Goal: Task Accomplishment & Management: Manage account settings

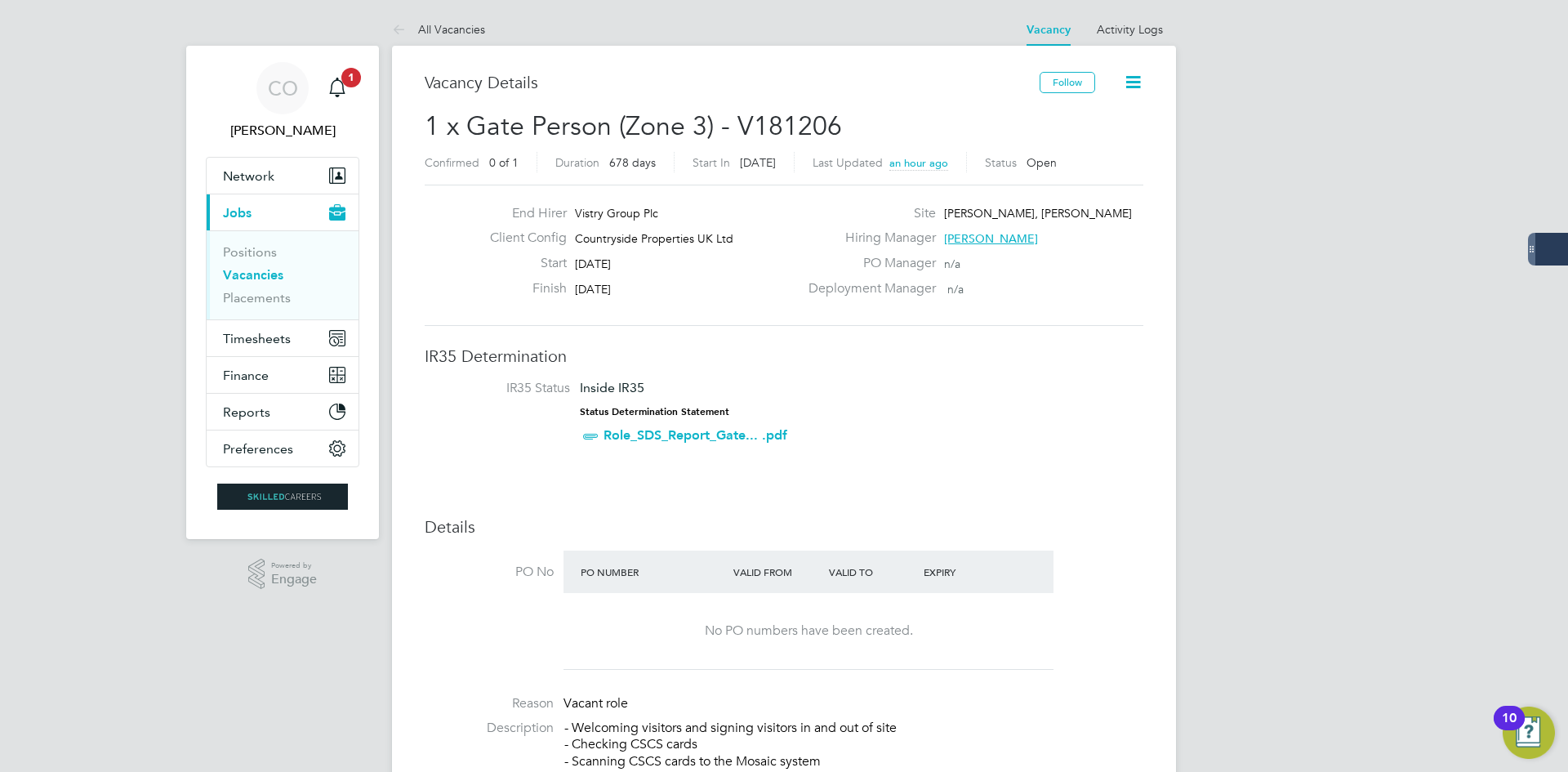
click at [400, 30] on icon at bounding box center [402, 31] width 21 height 21
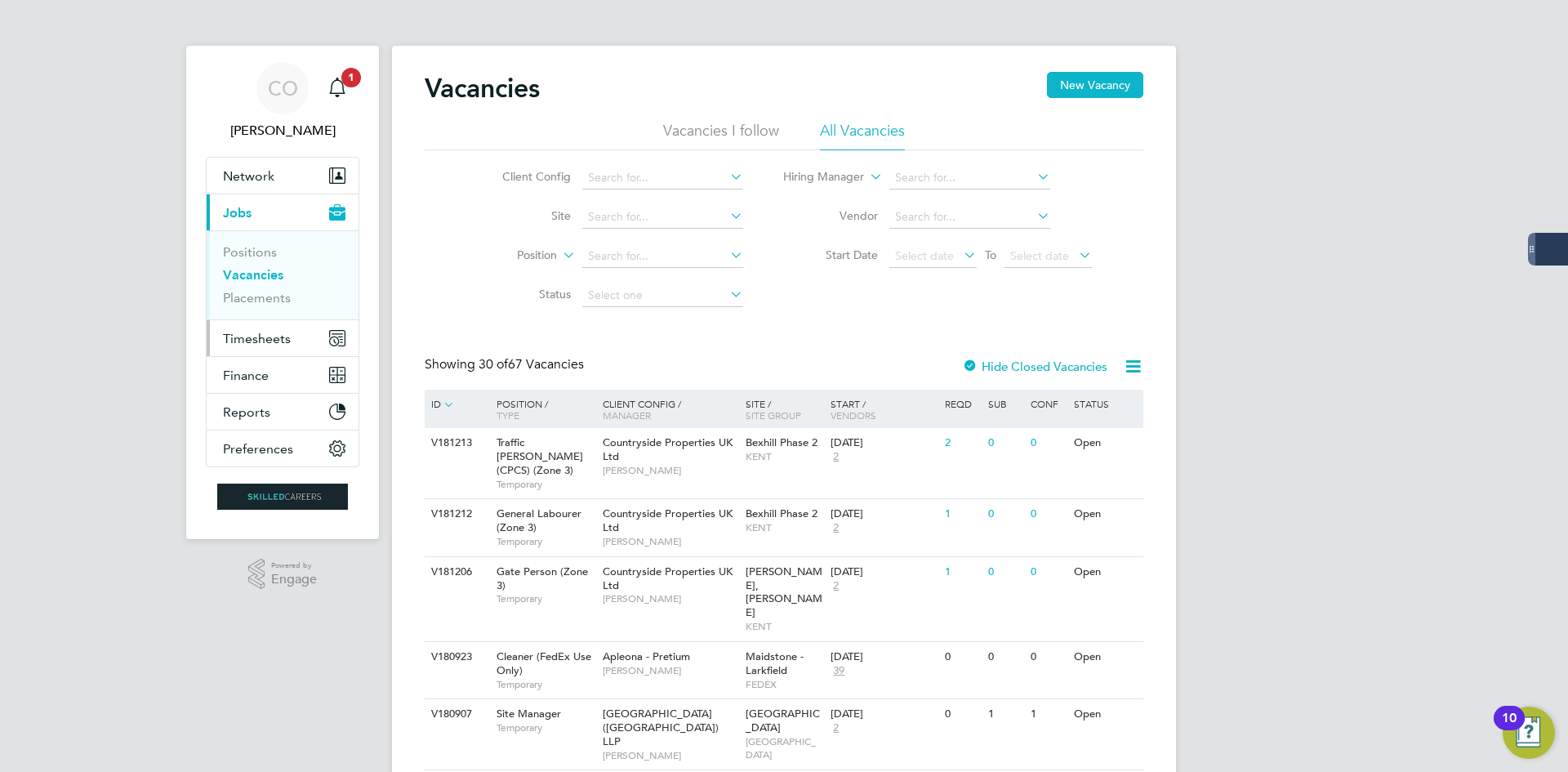
click at [248, 336] on span "Timesheets" at bounding box center [256, 338] width 68 height 15
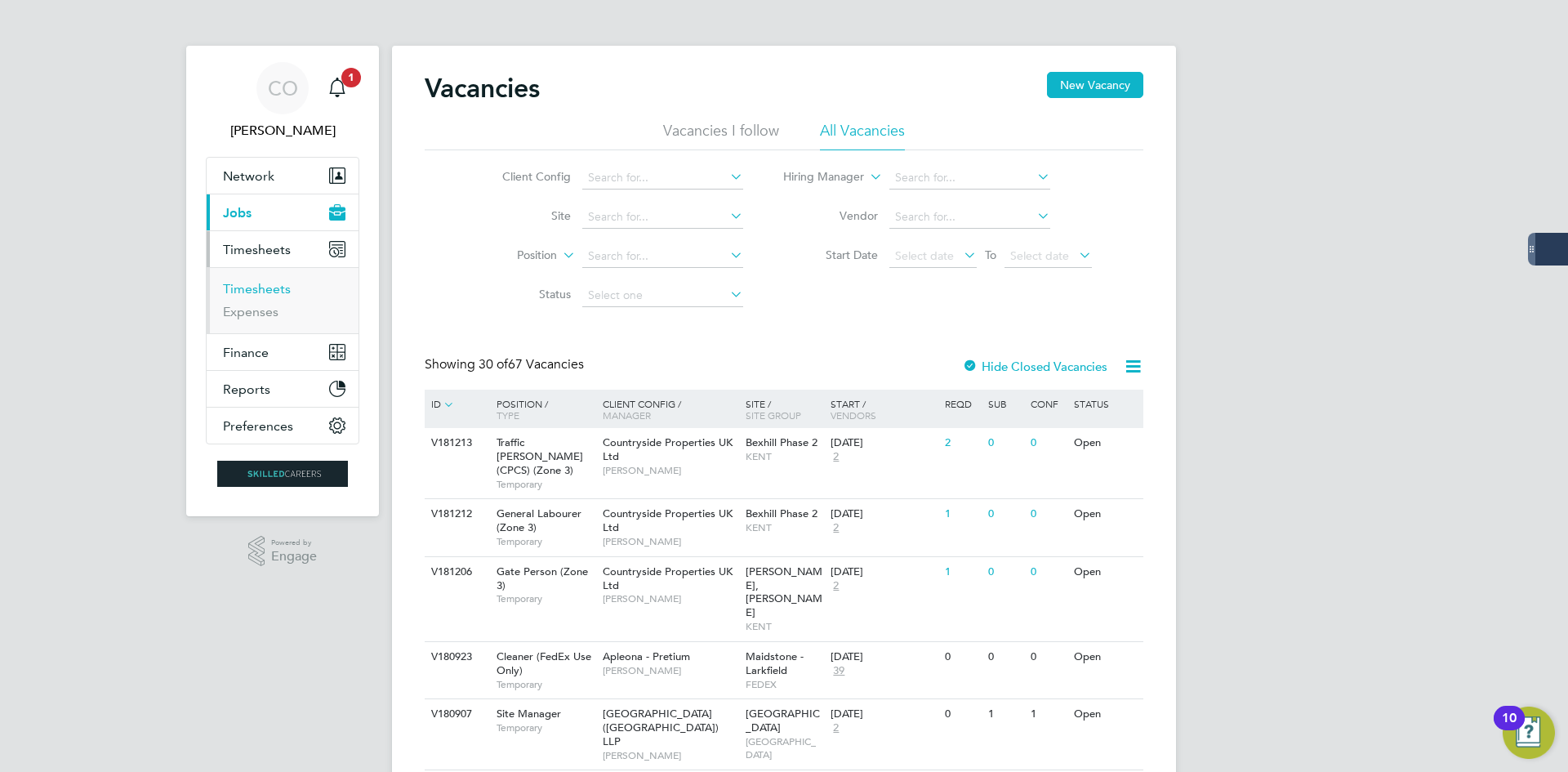
click at [255, 285] on link "Timesheets" at bounding box center [256, 288] width 68 height 15
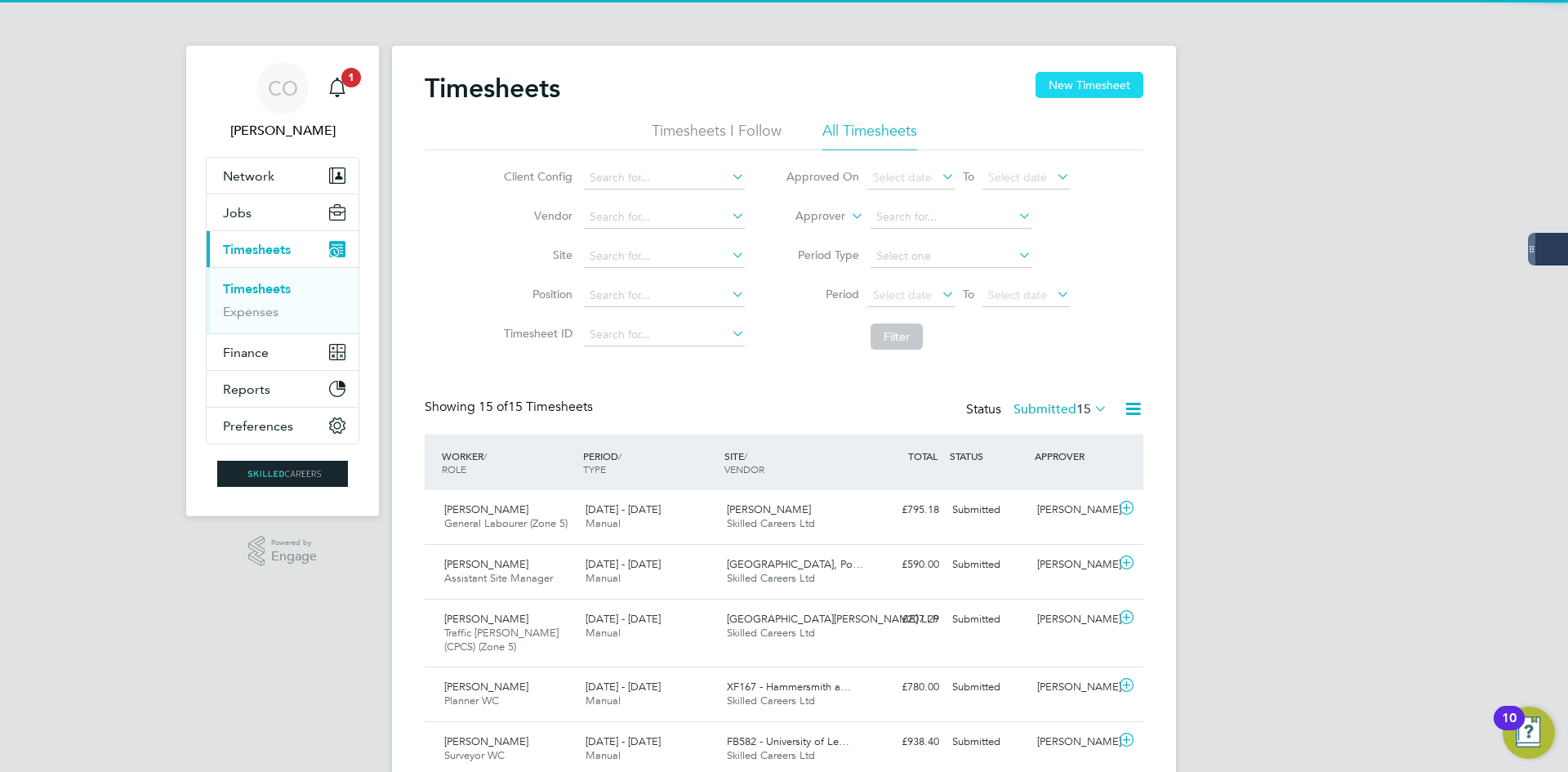
click at [1062, 89] on button "New Timesheet" at bounding box center [1089, 84] width 108 height 26
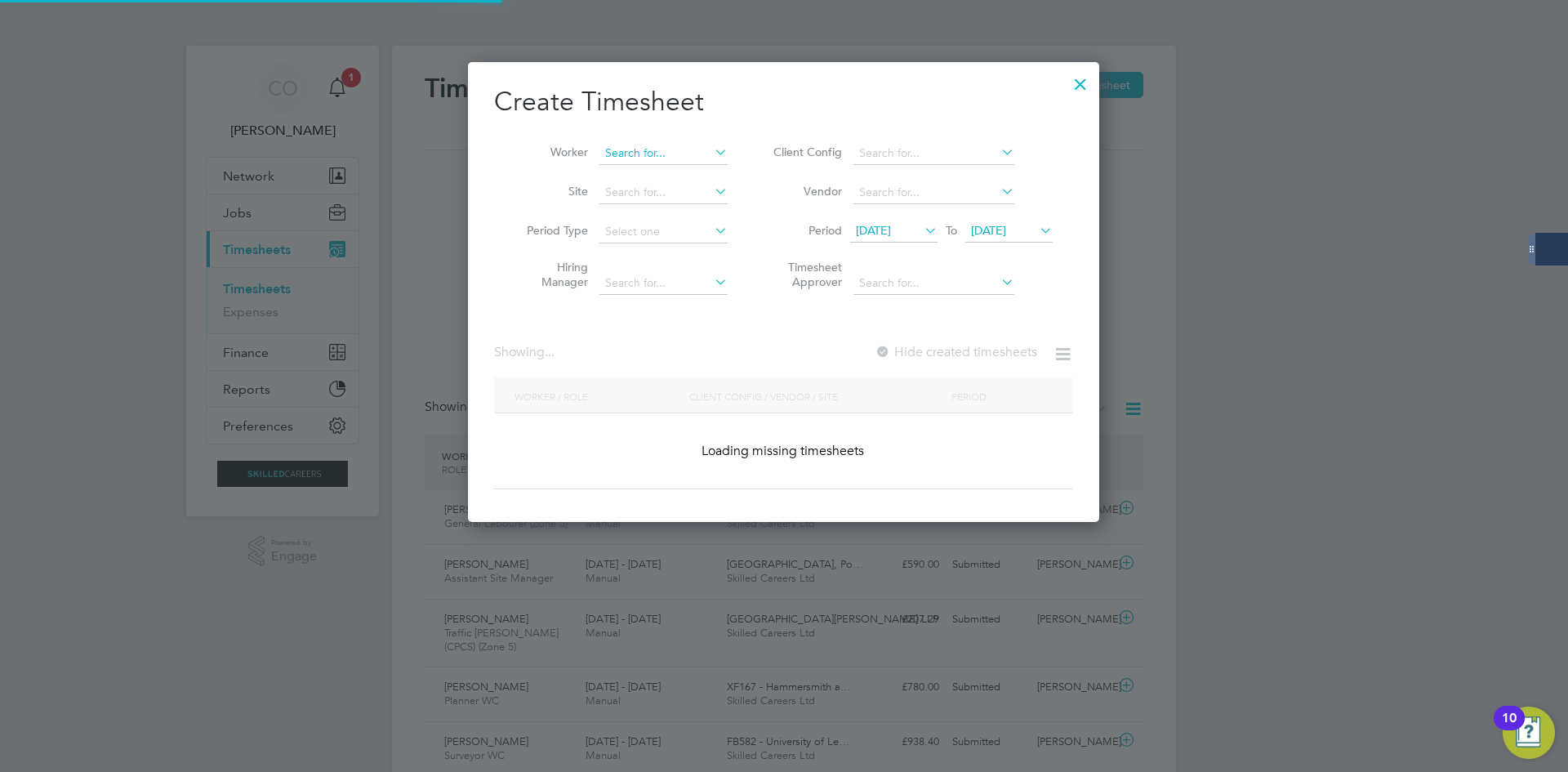
click at [648, 163] on div "Timesheets New Timesheet Timesheets I Follow All Timesheets Client Config Vendo…" at bounding box center [784, 720] width 784 height 1350
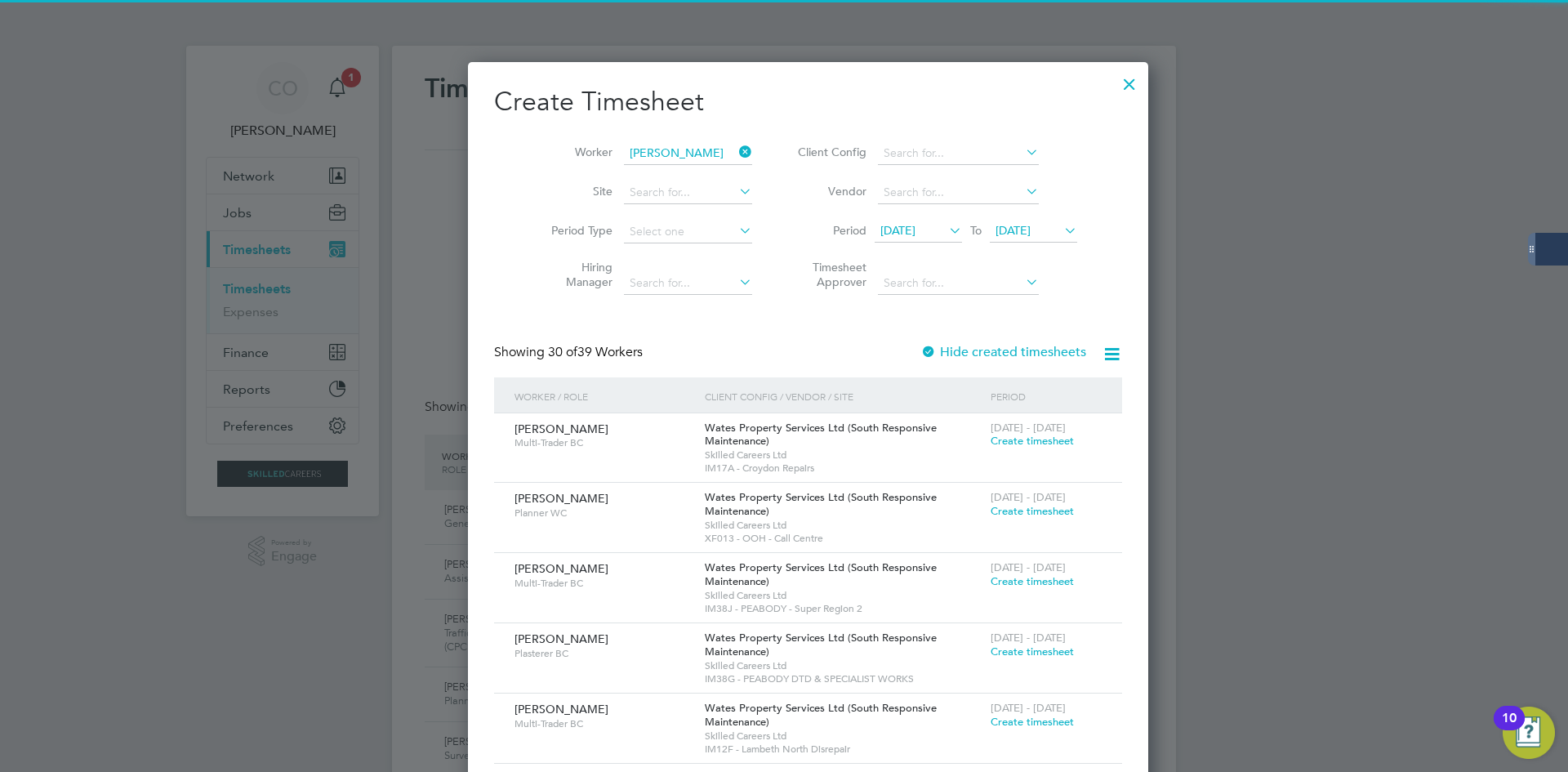
click at [691, 195] on li "Robert Da wson" at bounding box center [720, 197] width 244 height 22
type input "[PERSON_NAME]"
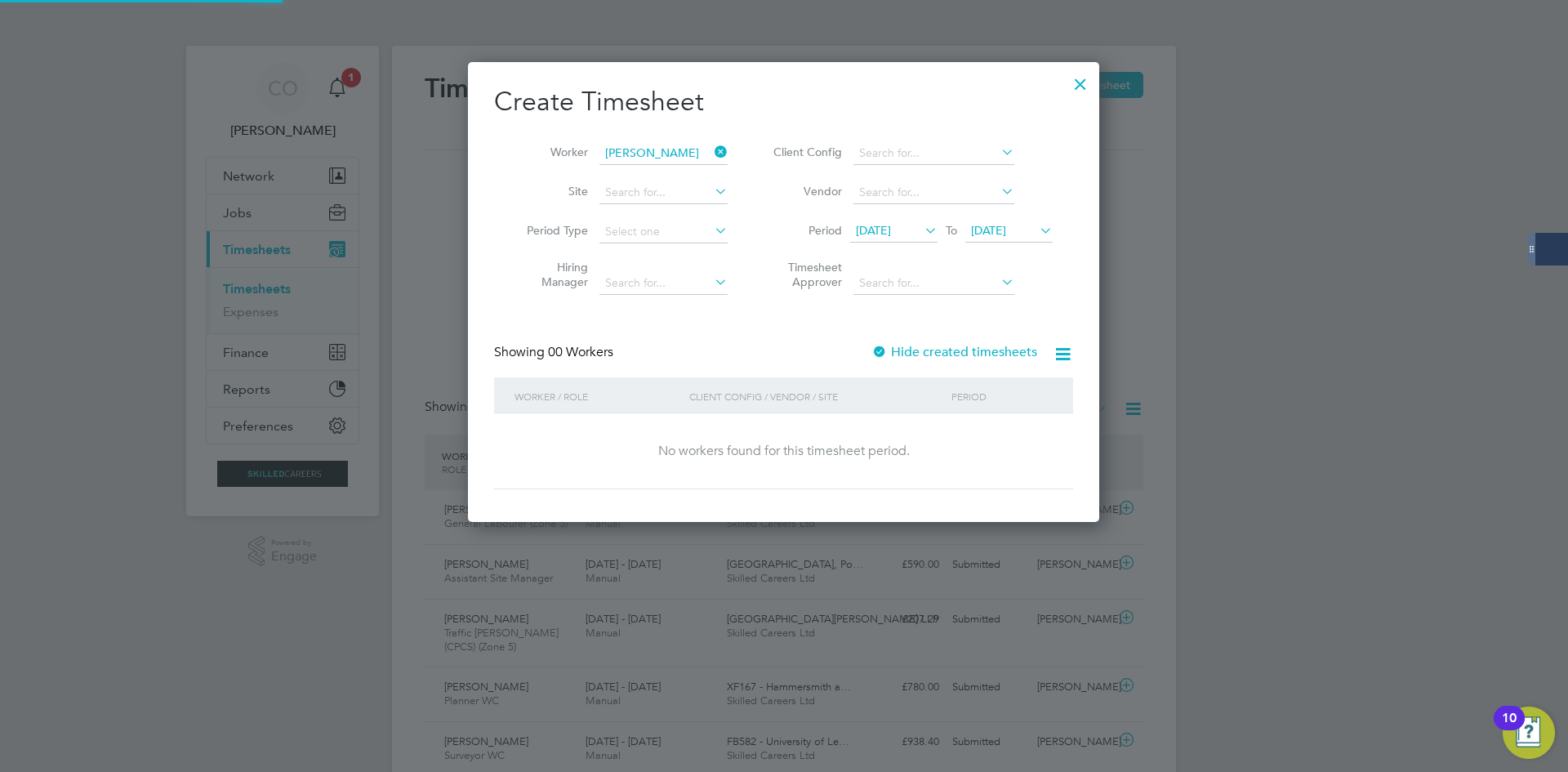
click at [924, 349] on label "Hide created timesheets" at bounding box center [954, 352] width 166 height 16
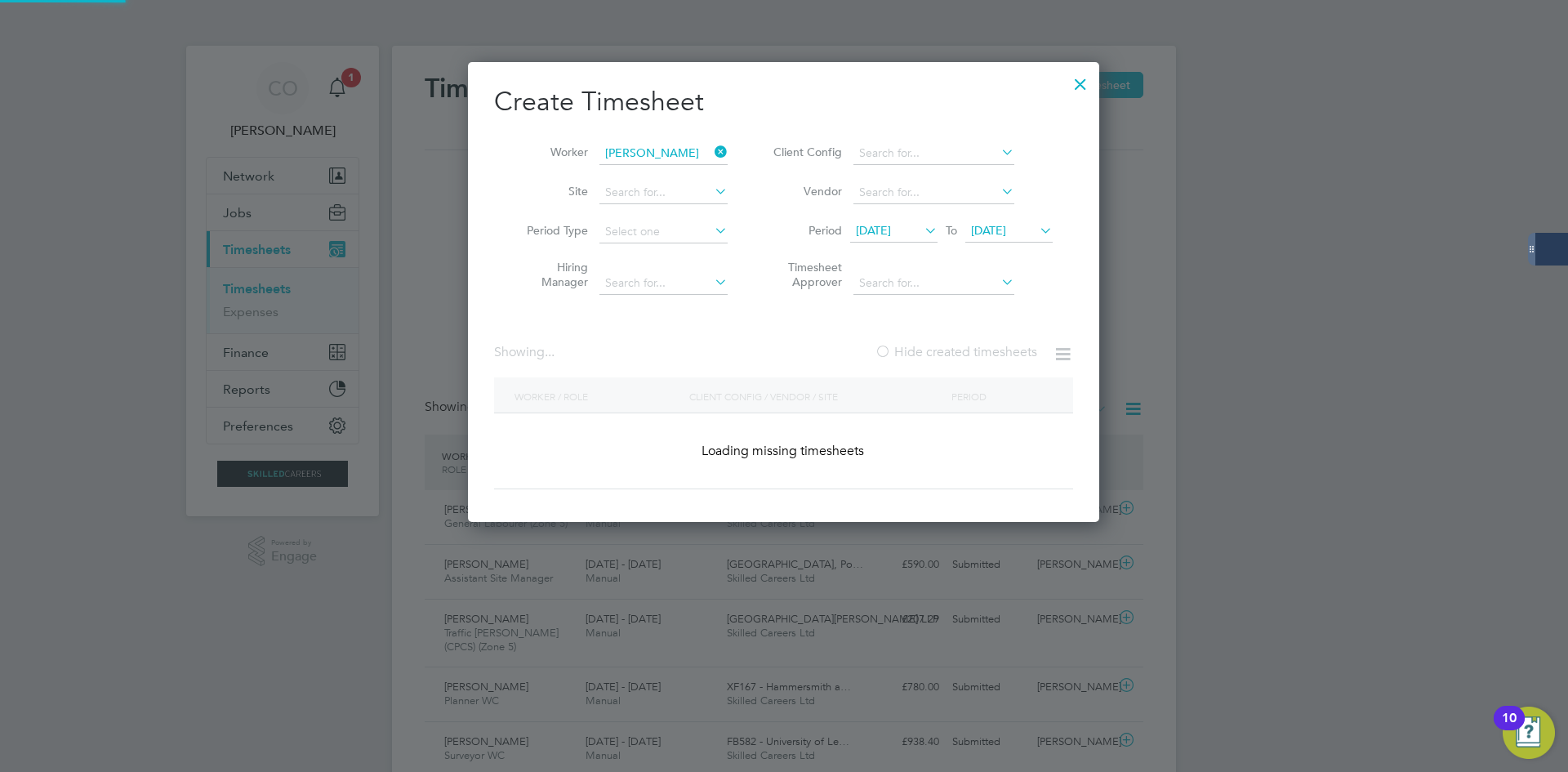
click at [924, 349] on label "Hide created timesheets" at bounding box center [955, 352] width 162 height 16
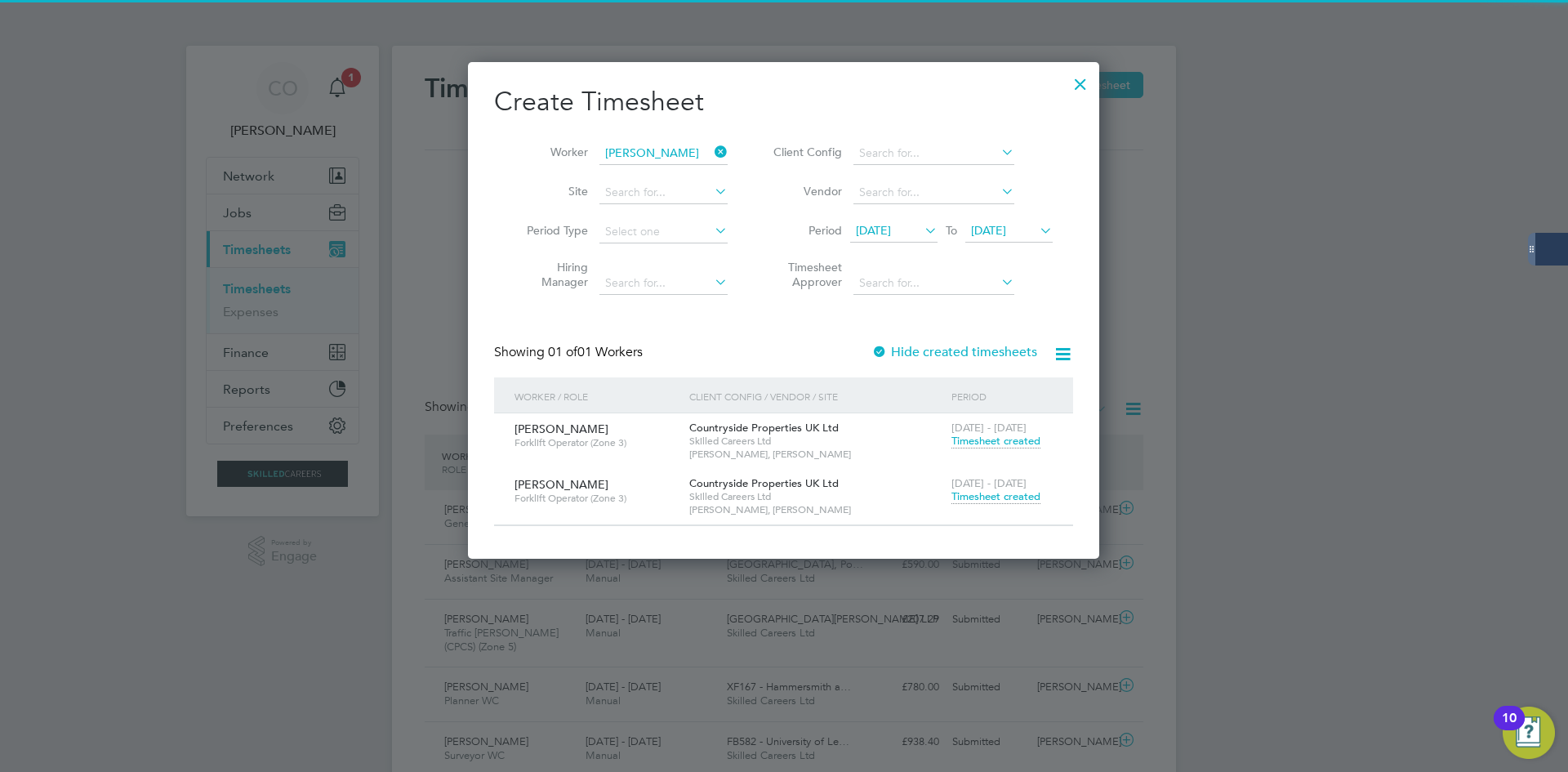
click at [1008, 497] on span "Timesheet created" at bounding box center [996, 497] width 89 height 14
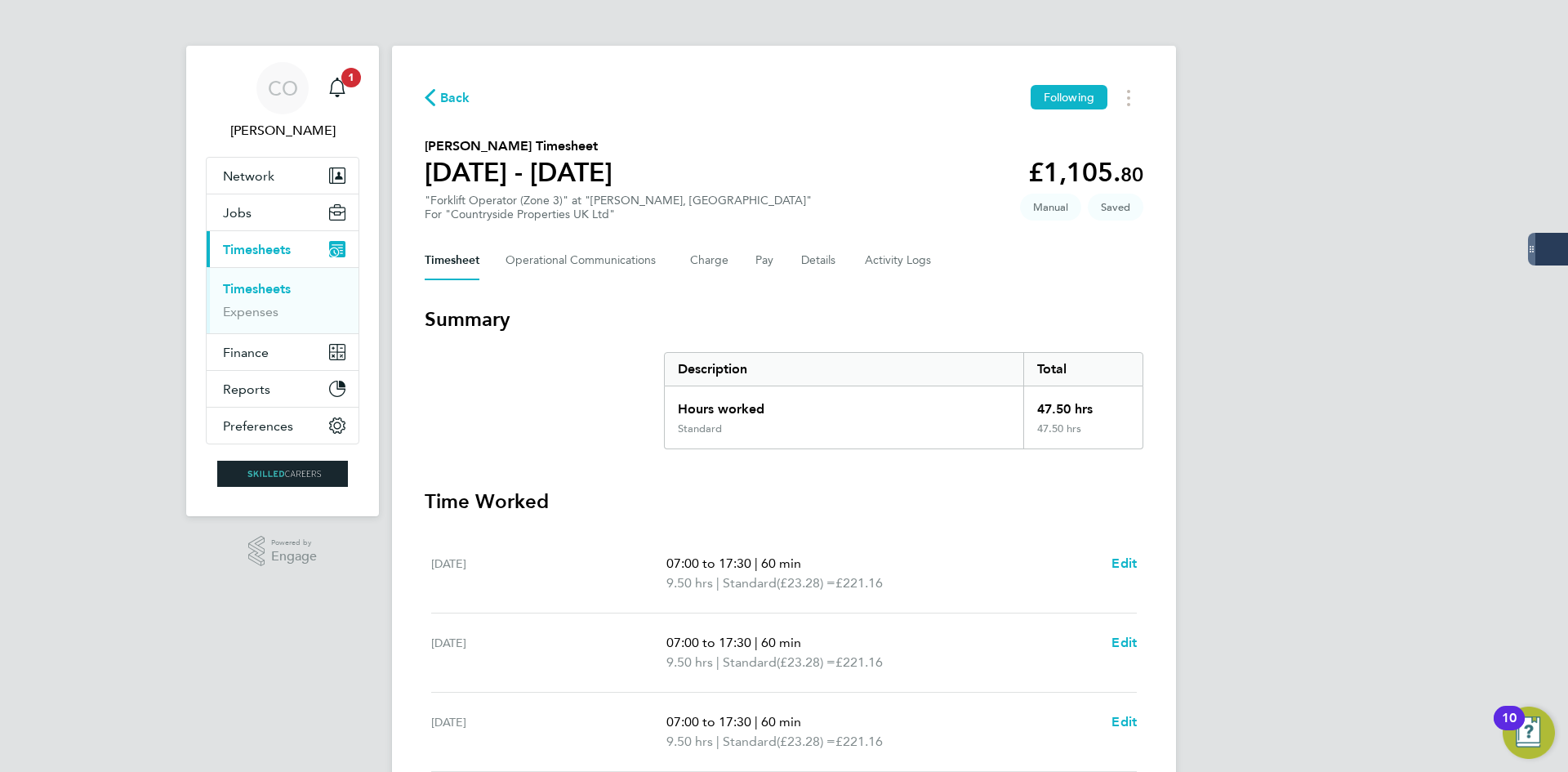
click at [452, 93] on span "Back" at bounding box center [455, 98] width 30 height 20
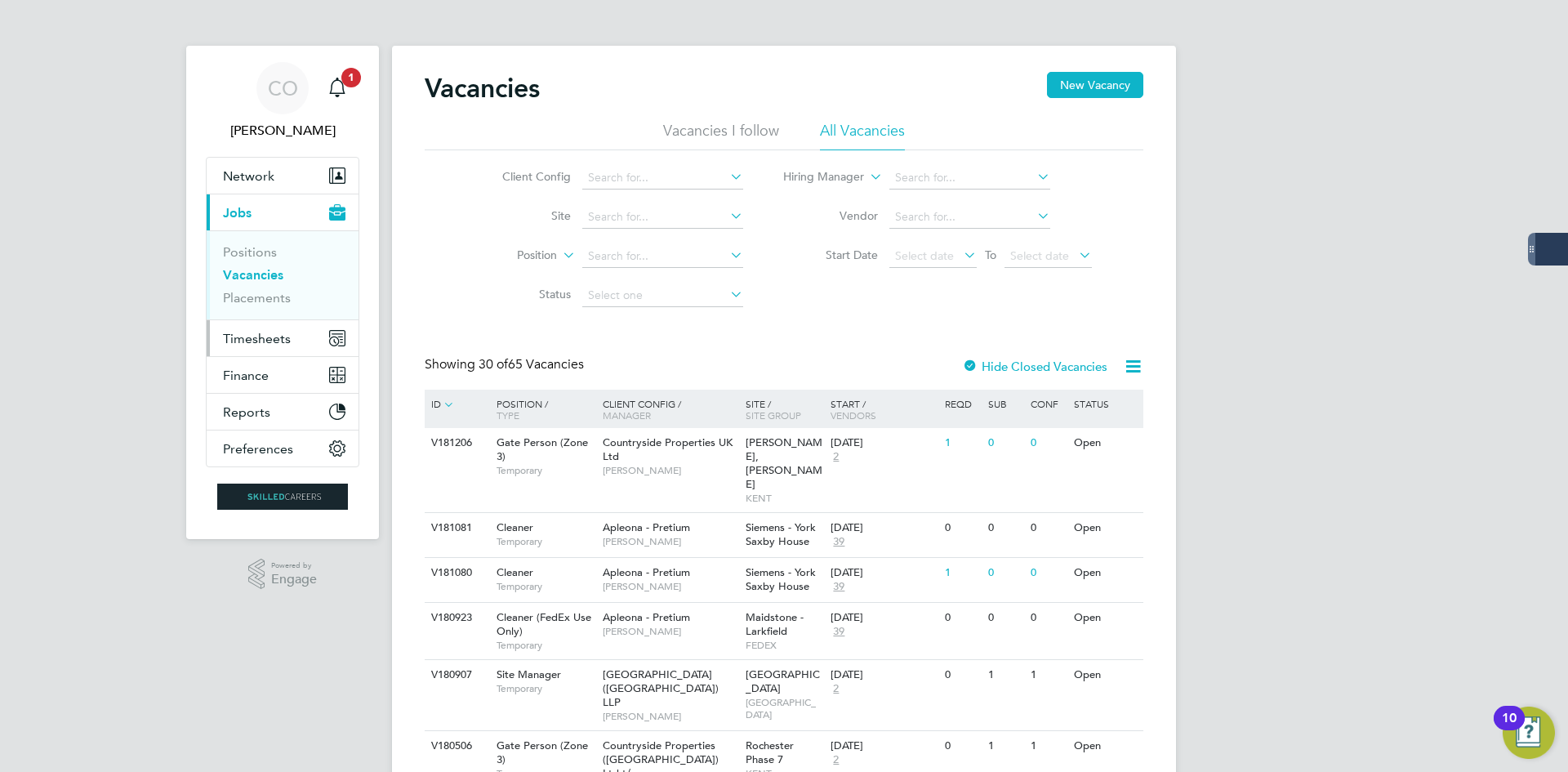
click at [263, 335] on span "Timesheets" at bounding box center [256, 338] width 68 height 15
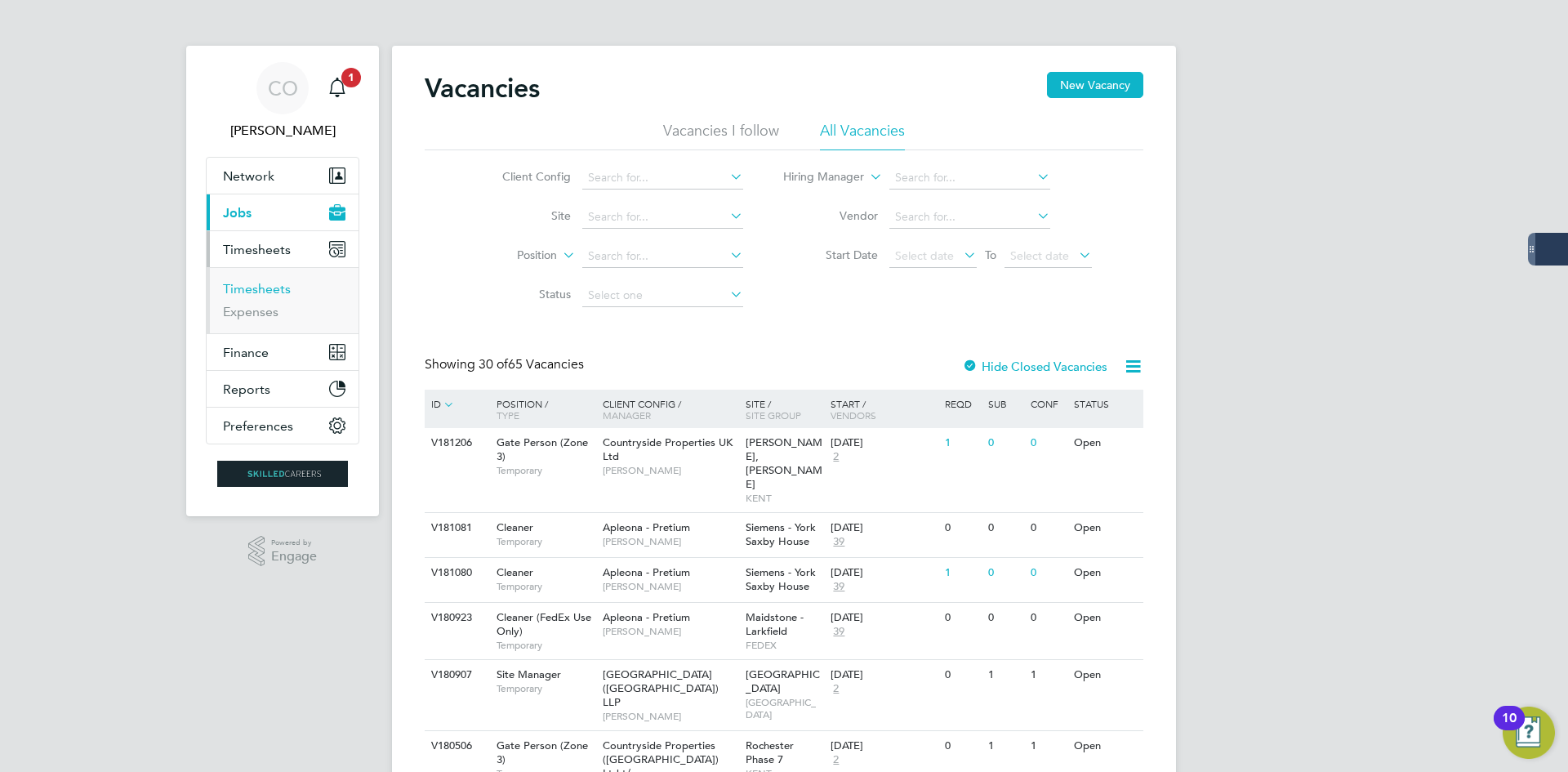
click at [258, 285] on link "Timesheets" at bounding box center [256, 288] width 68 height 15
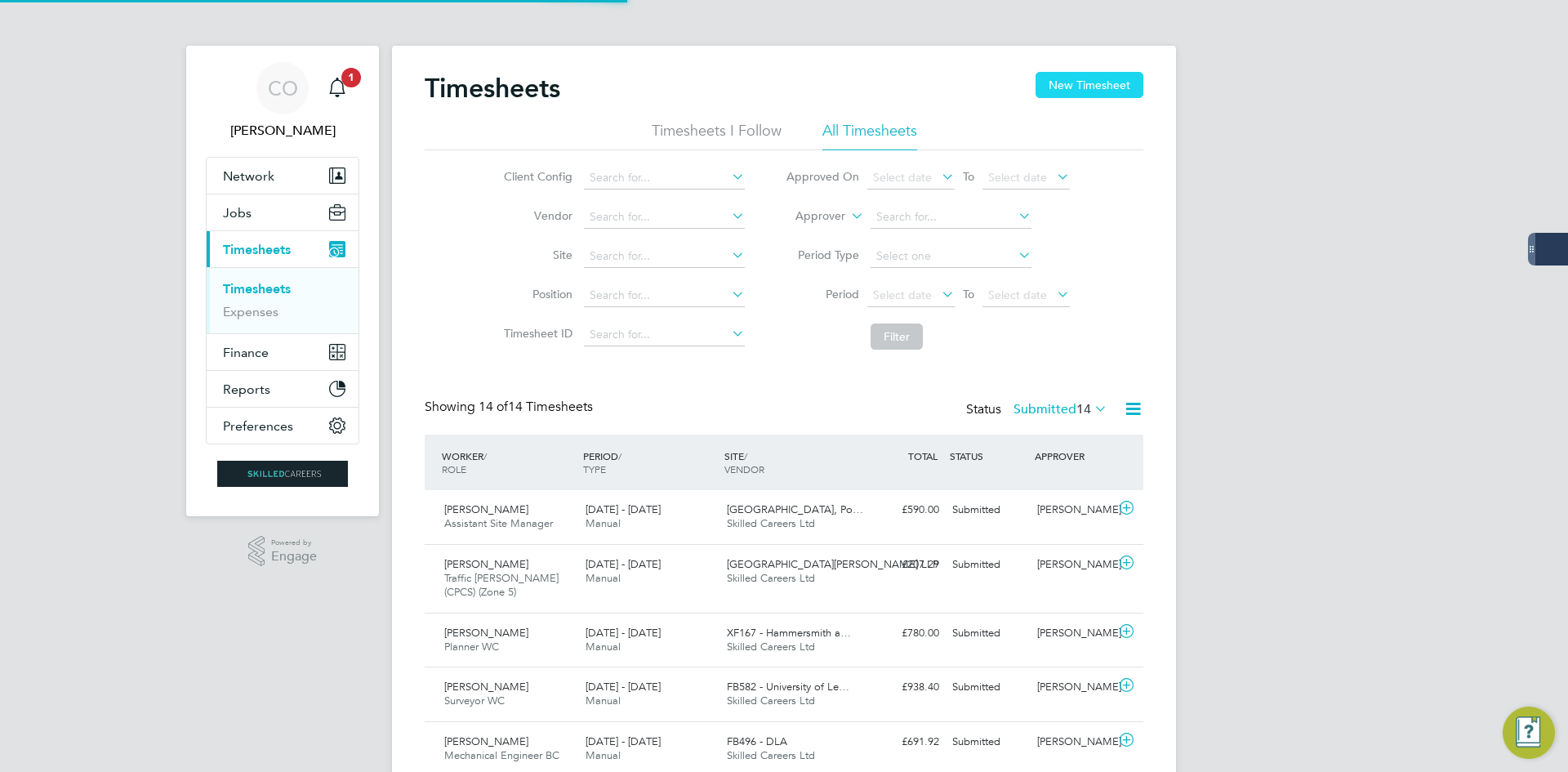
click at [1071, 77] on button "New Timesheet" at bounding box center [1089, 84] width 108 height 26
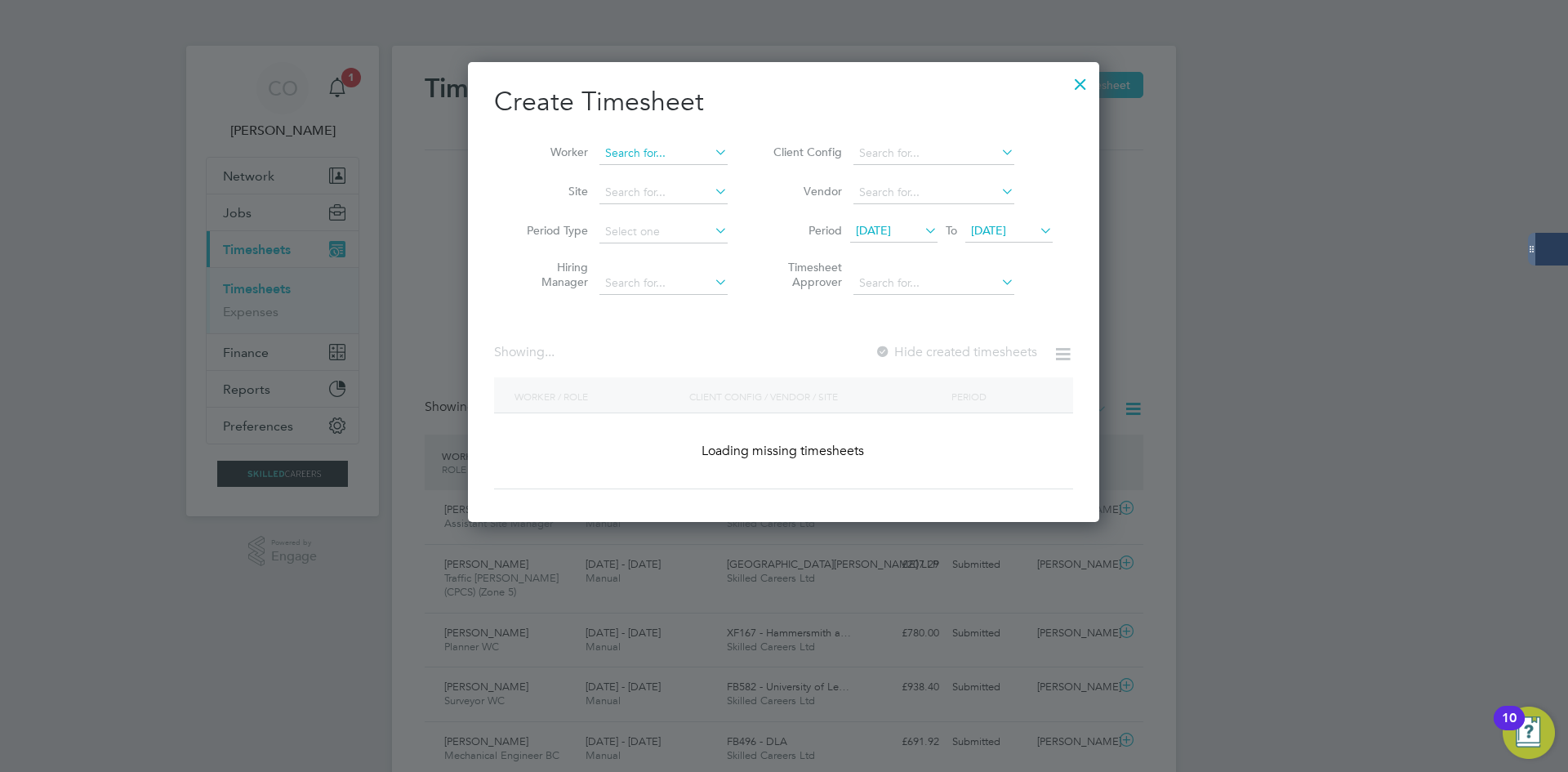
click at [626, 159] on input at bounding box center [664, 153] width 129 height 23
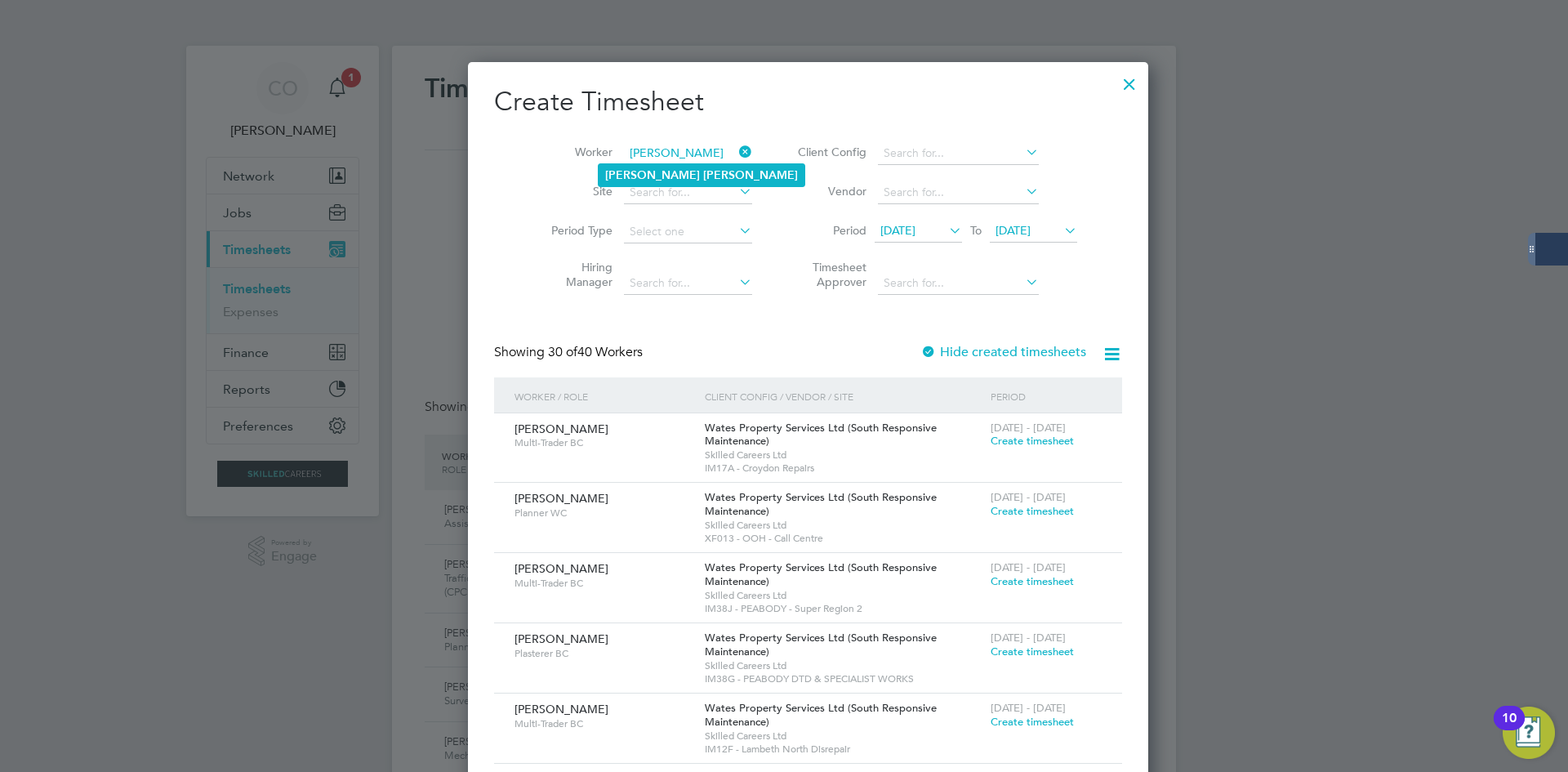
click at [680, 166] on li "[PERSON_NAME]" at bounding box center [701, 175] width 206 height 22
type input "[PERSON_NAME]"
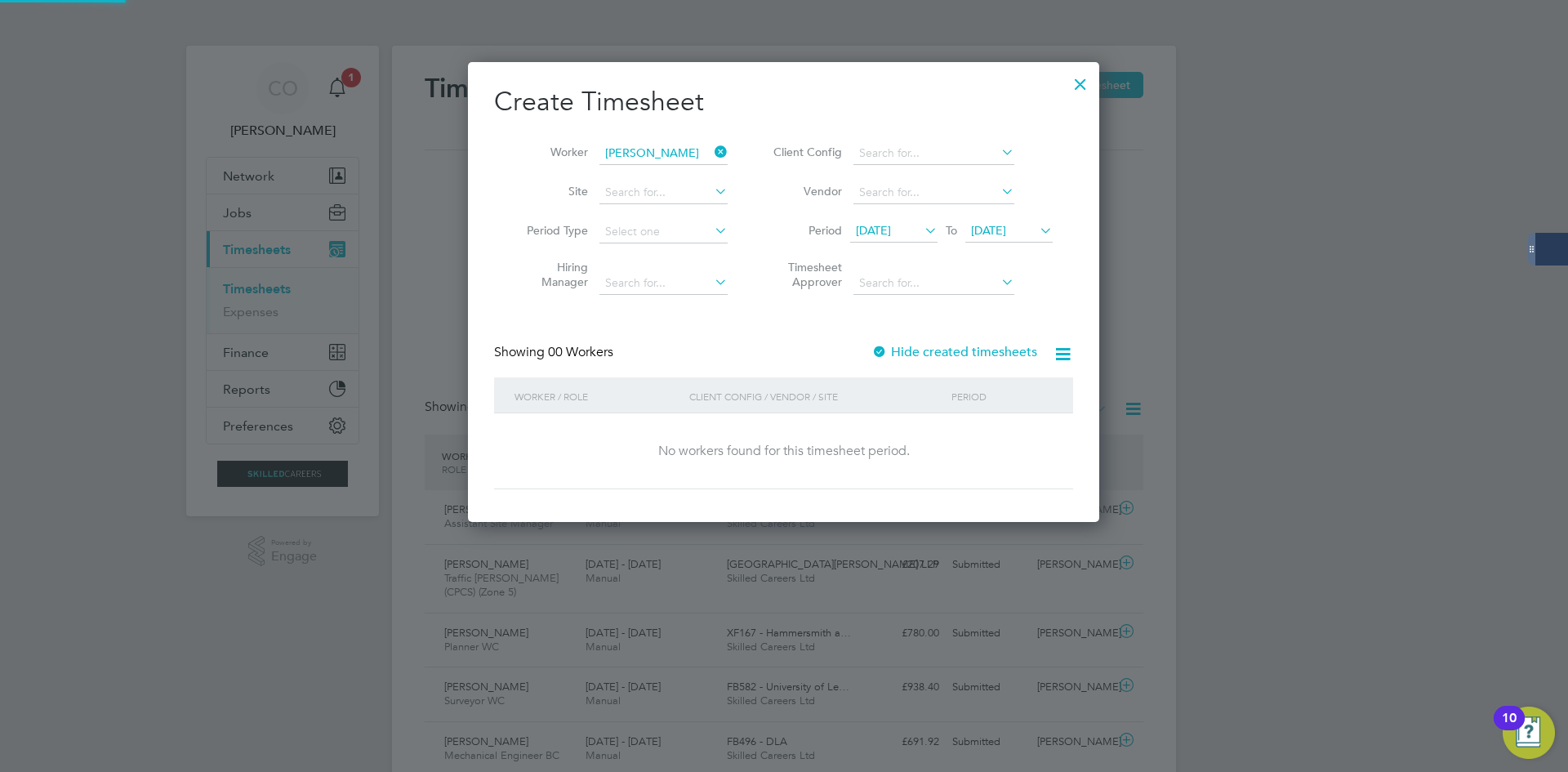
click at [915, 352] on label "Hide created timesheets" at bounding box center [954, 352] width 166 height 16
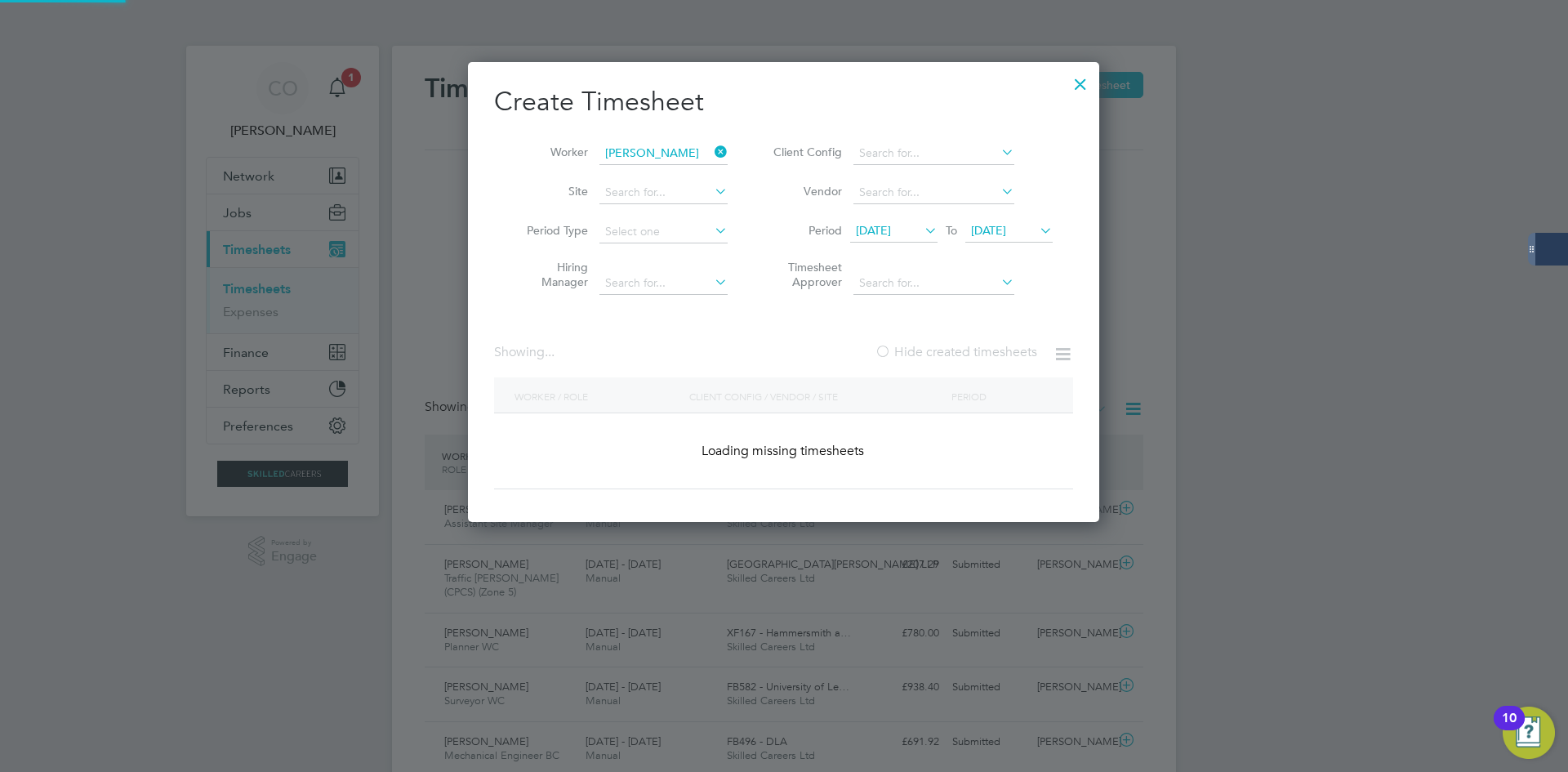
click at [915, 352] on label "Hide created timesheets" at bounding box center [955, 352] width 162 height 16
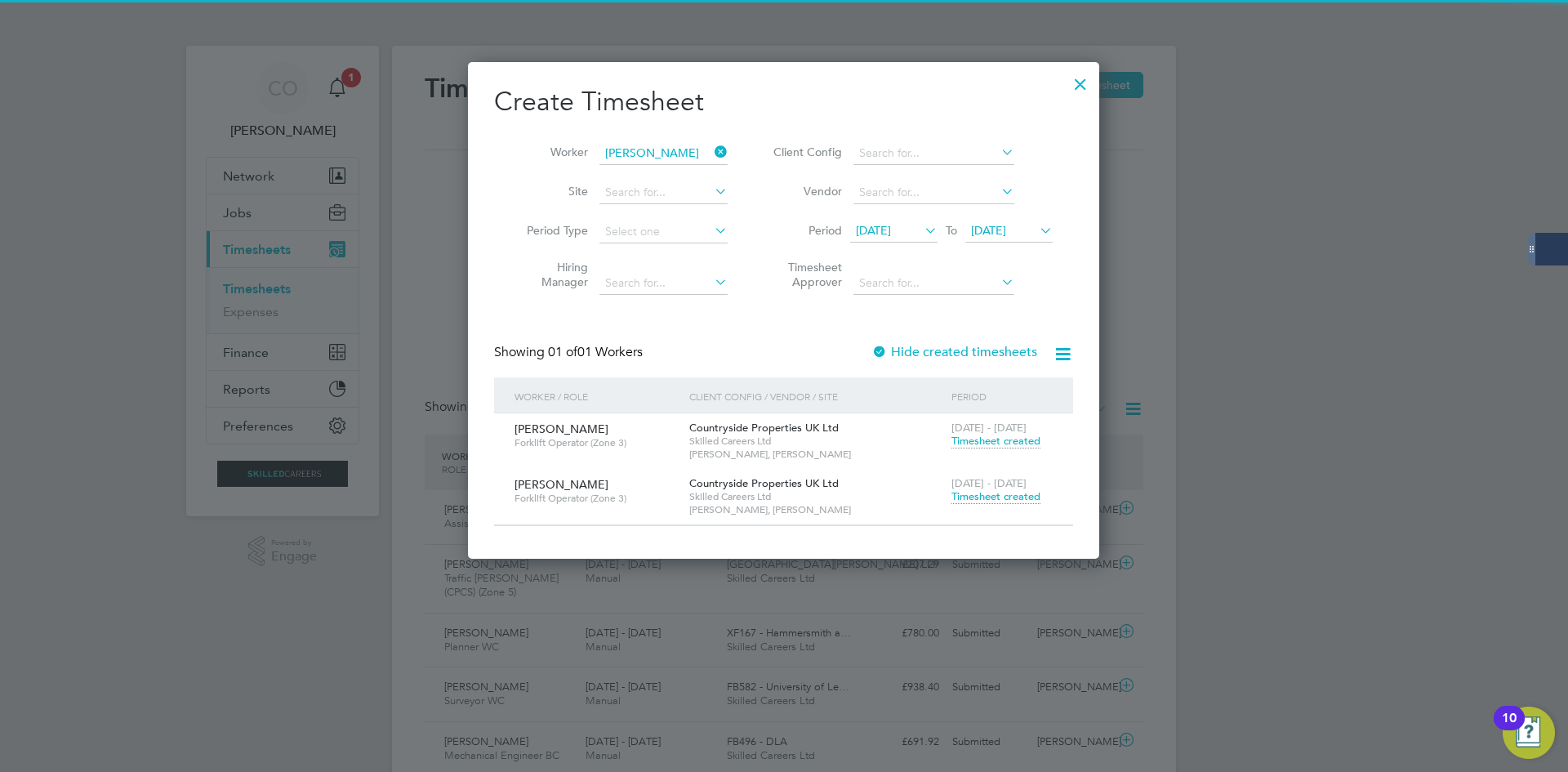
click at [993, 497] on span "Timesheet created" at bounding box center [996, 497] width 89 height 14
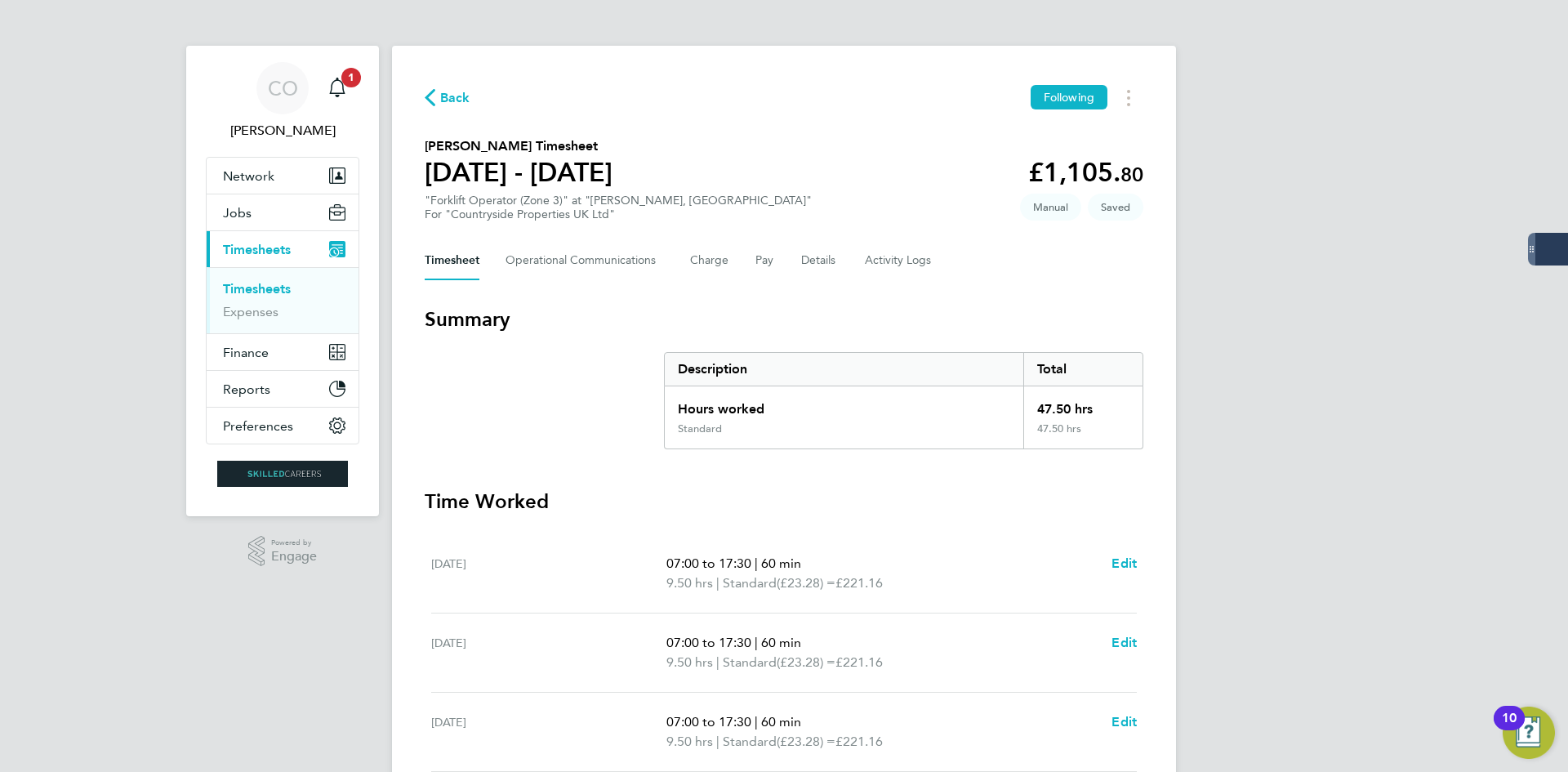
click at [436, 103] on span "Back" at bounding box center [447, 96] width 45 height 15
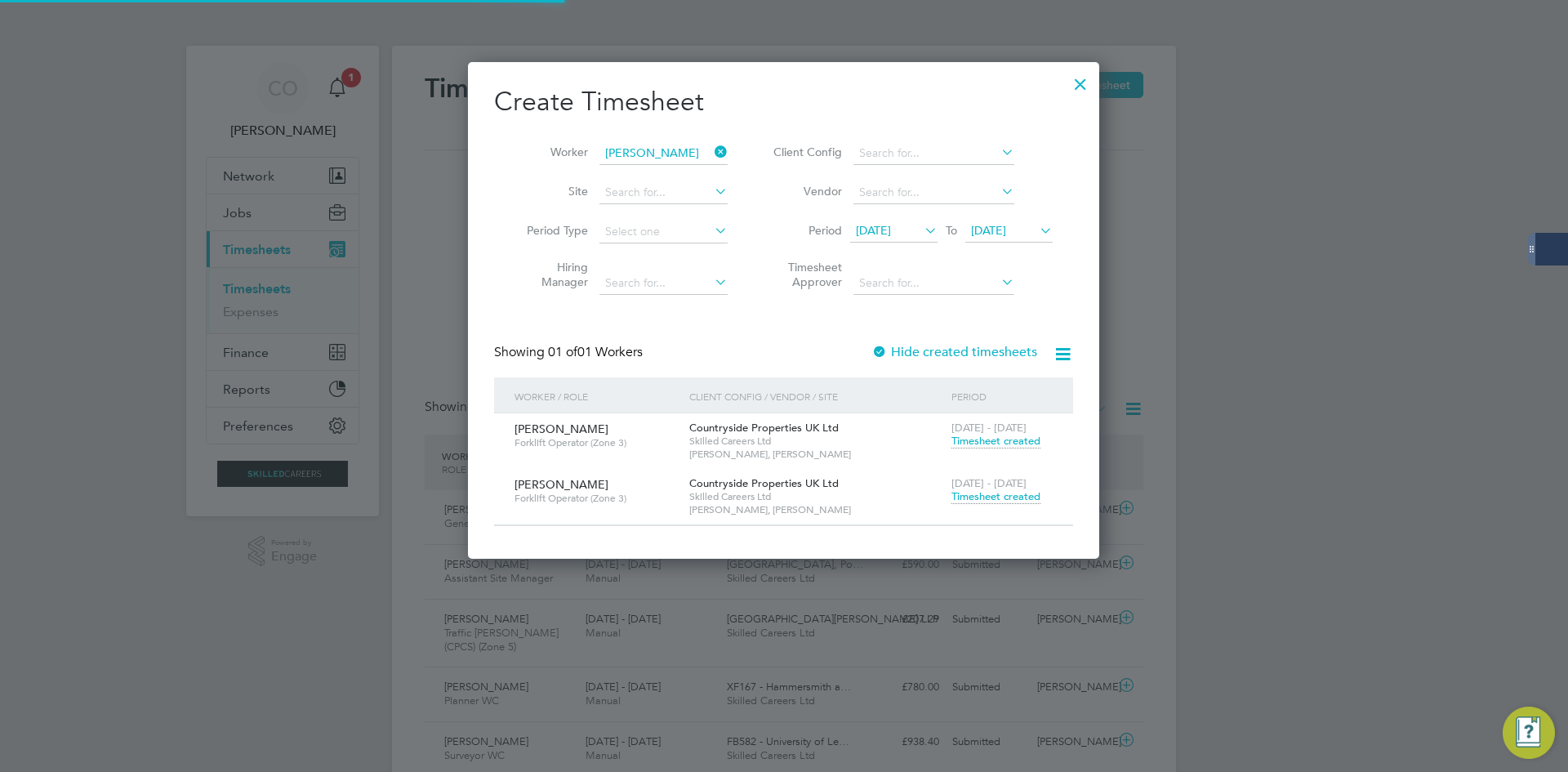
scroll to position [42, 142]
click at [1082, 80] on div at bounding box center [1080, 80] width 29 height 29
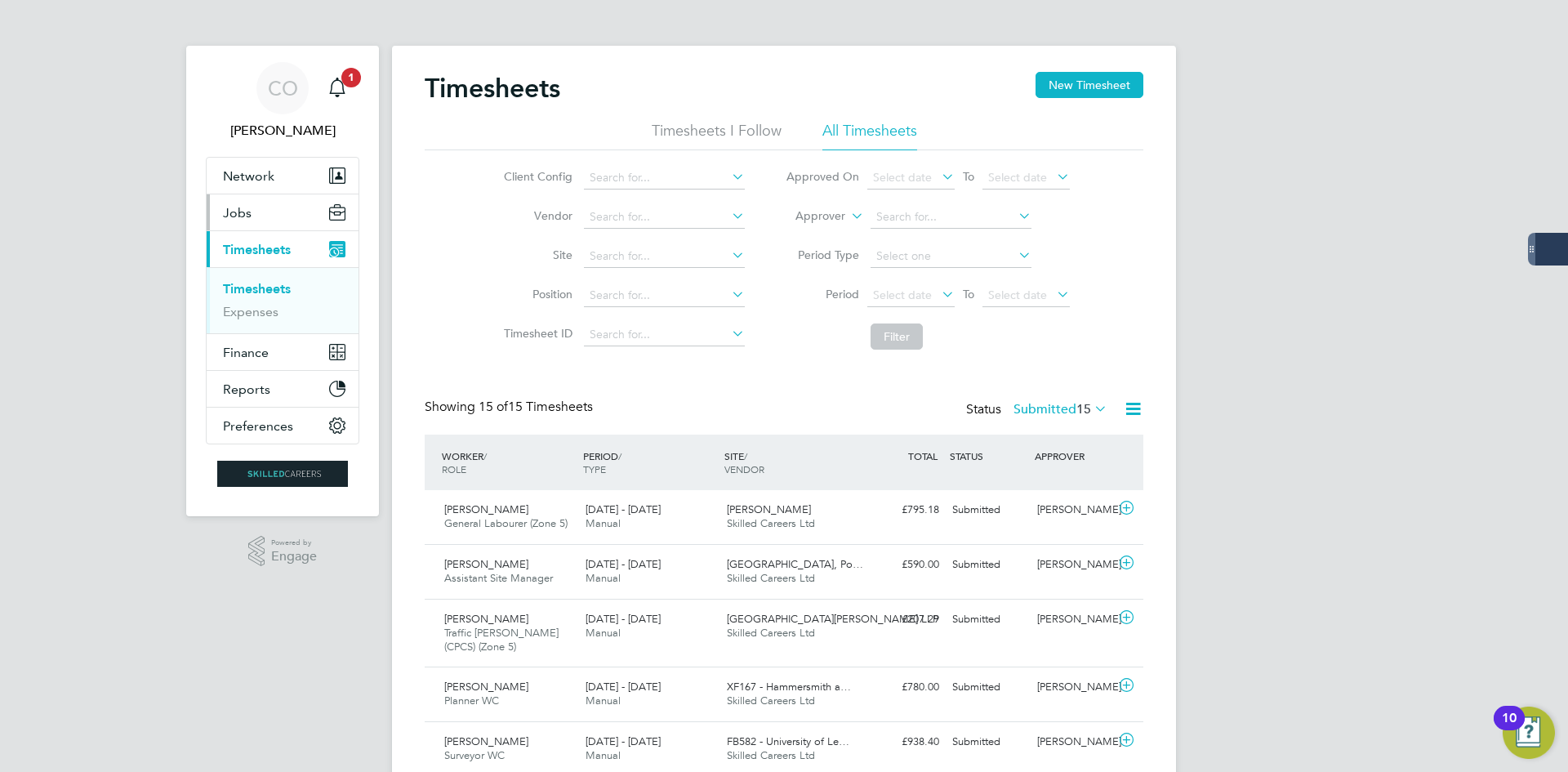
click at [293, 222] on button "Jobs" at bounding box center [283, 213] width 152 height 36
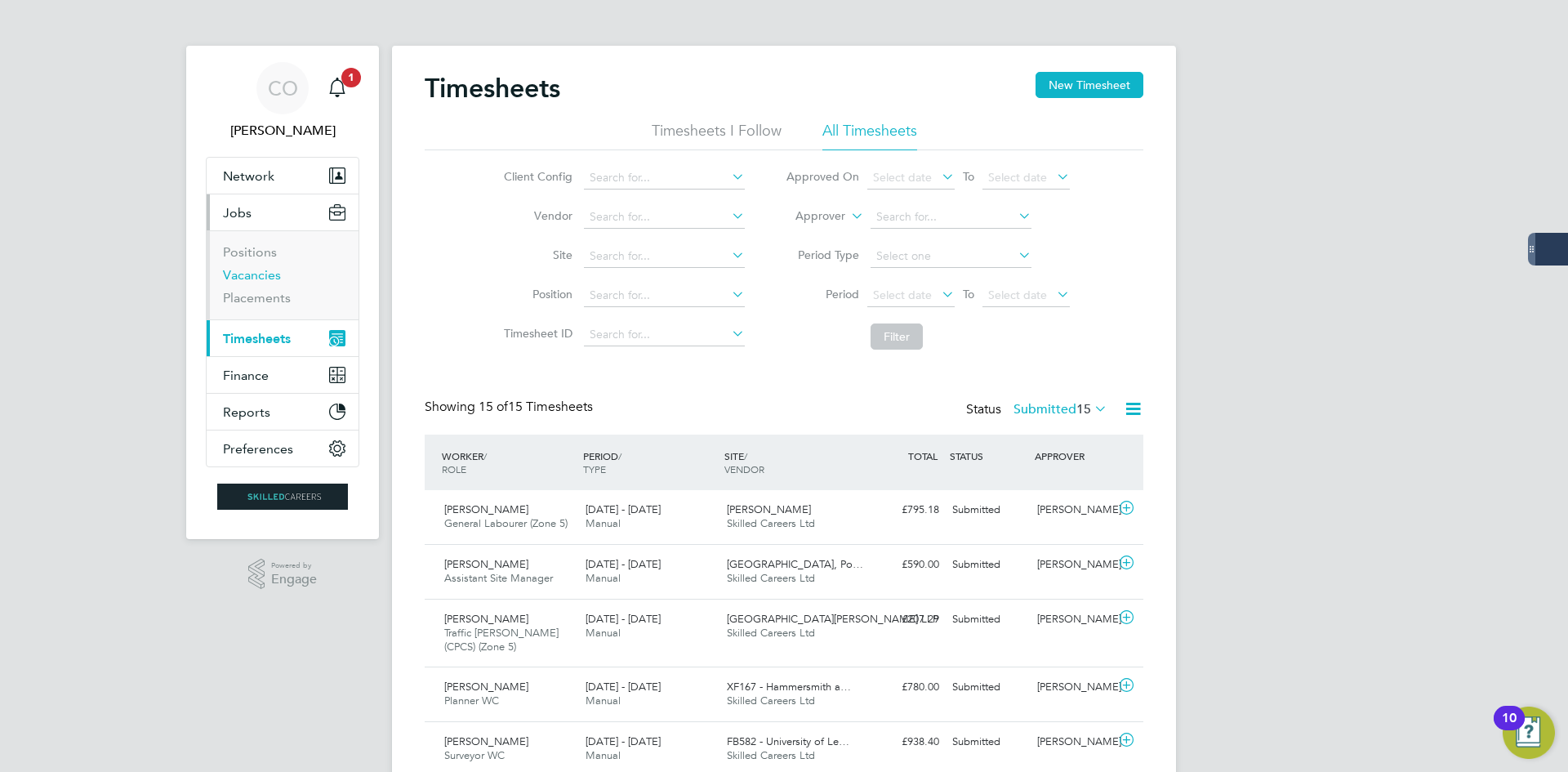
click at [255, 280] on link "Vacancies" at bounding box center [252, 275] width 58 height 15
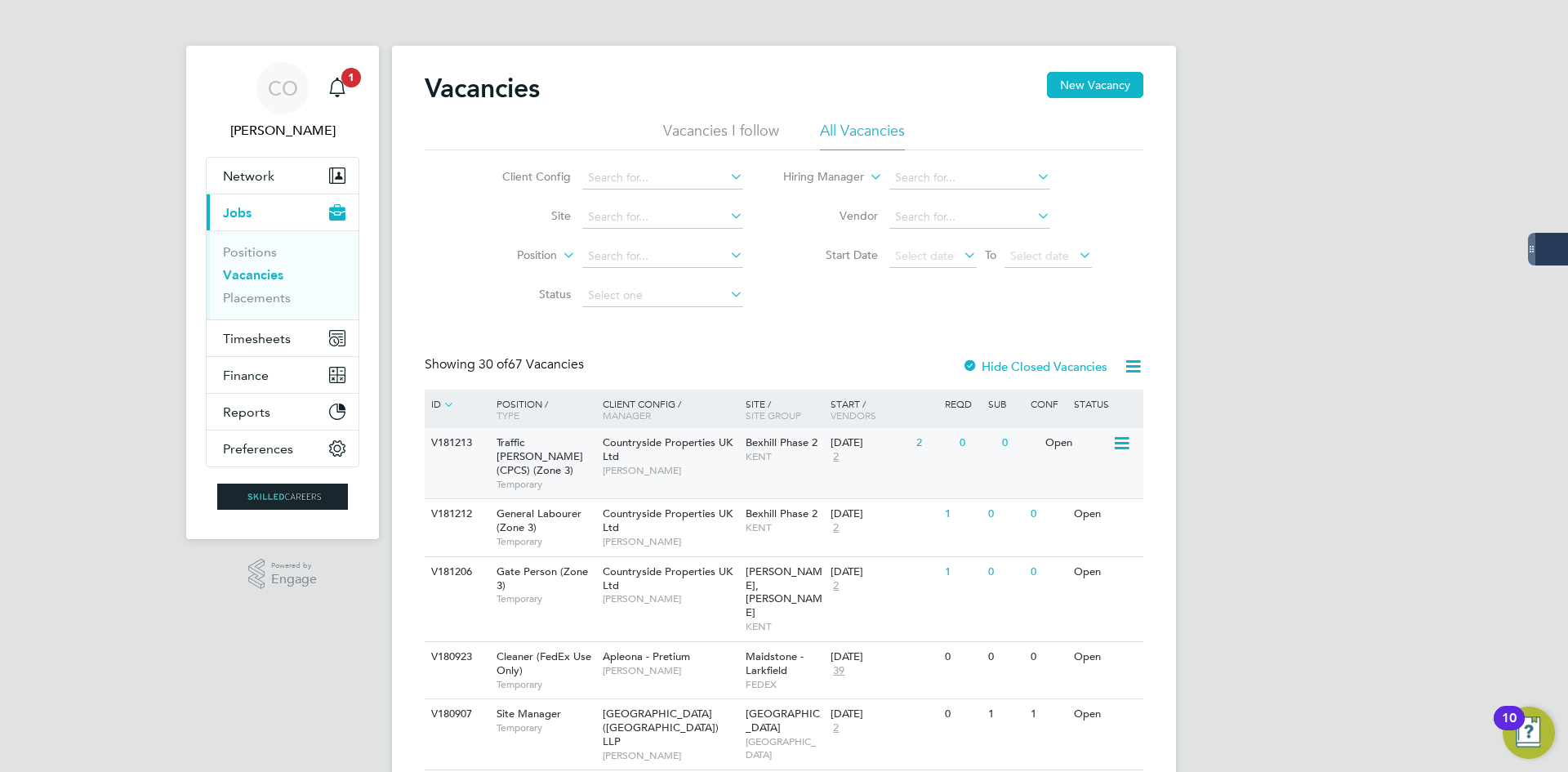
click at [929, 443] on div "2" at bounding box center [933, 442] width 43 height 30
click at [924, 507] on div "1" at bounding box center [933, 514] width 43 height 30
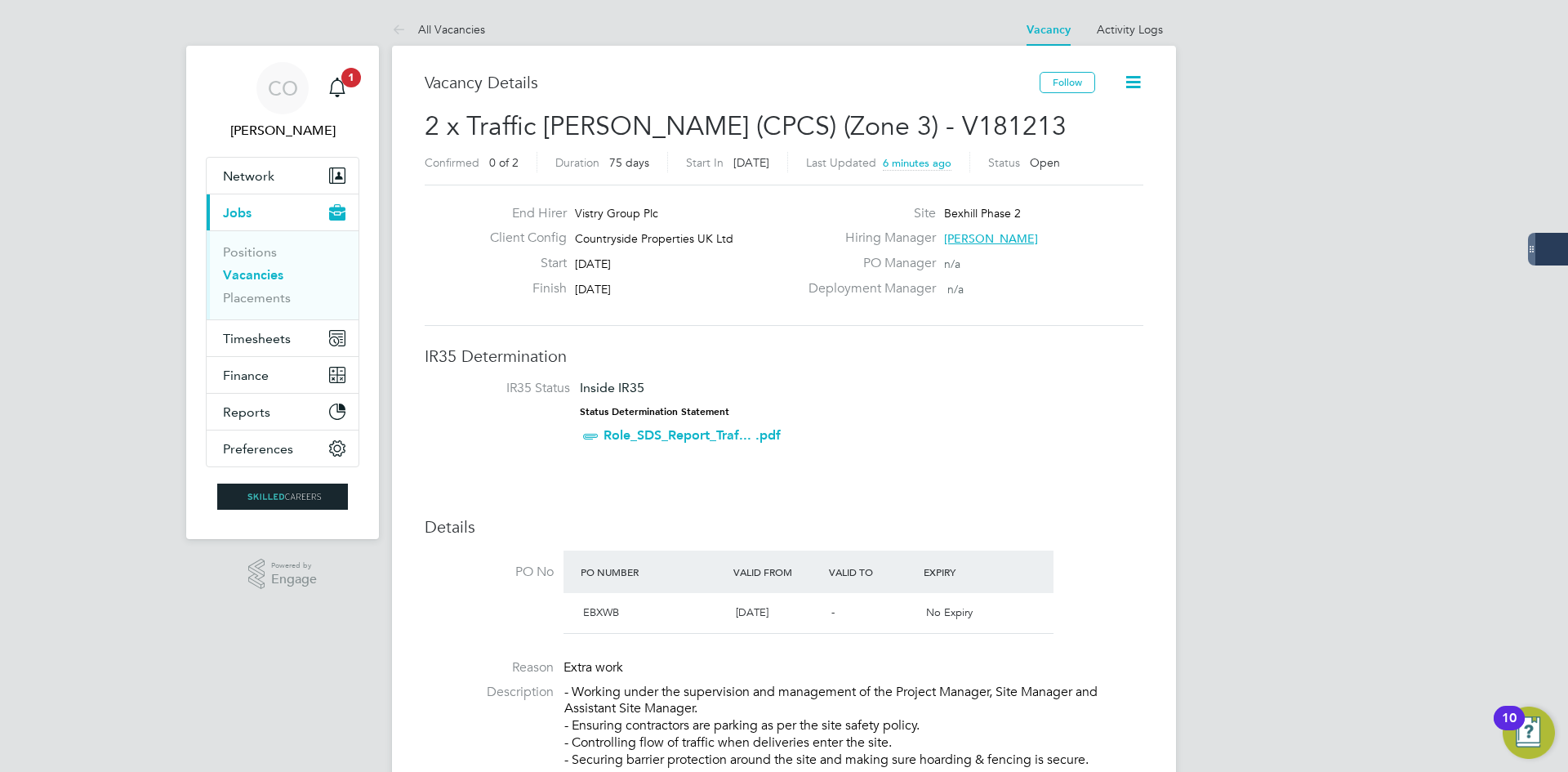
click at [652, 437] on link "Role_SDS_Report_Traf... .pdf" at bounding box center [692, 434] width 178 height 15
click at [682, 435] on link "Role_SDS_Report_Traf... .pdf" at bounding box center [692, 434] width 178 height 15
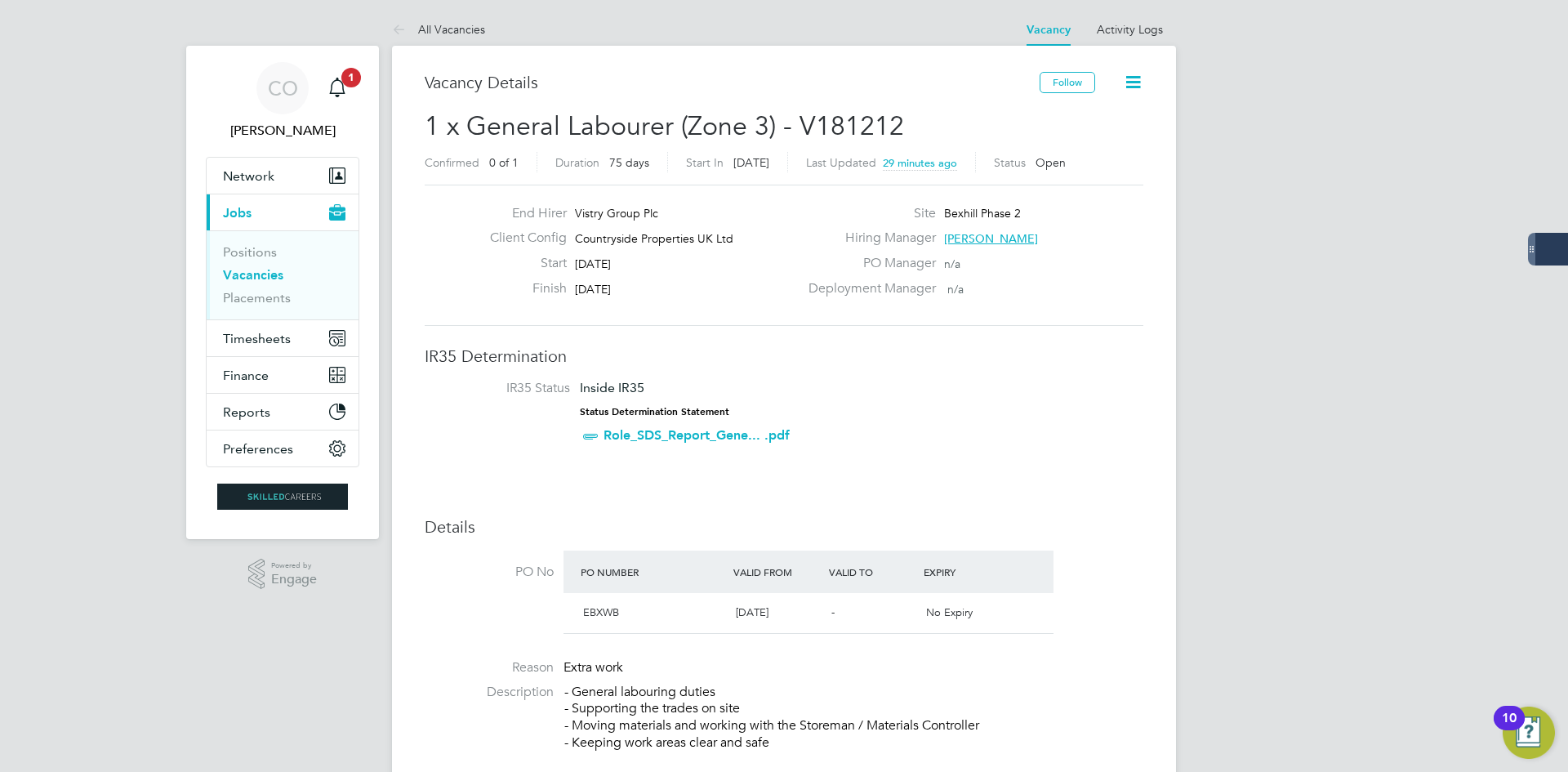
drag, startPoint x: 644, startPoint y: 291, endPoint x: 523, endPoint y: 263, distance: 124.2
click at [523, 263] on div "End Hirer Vistry Group Plc Client Config Countryside Properties UK Ltd Start 22…" at bounding box center [637, 255] width 322 height 101
click at [588, 283] on span "05 Dec 2025" at bounding box center [593, 289] width 36 height 14
click at [590, 287] on span "05 Dec 2025" at bounding box center [593, 289] width 36 height 14
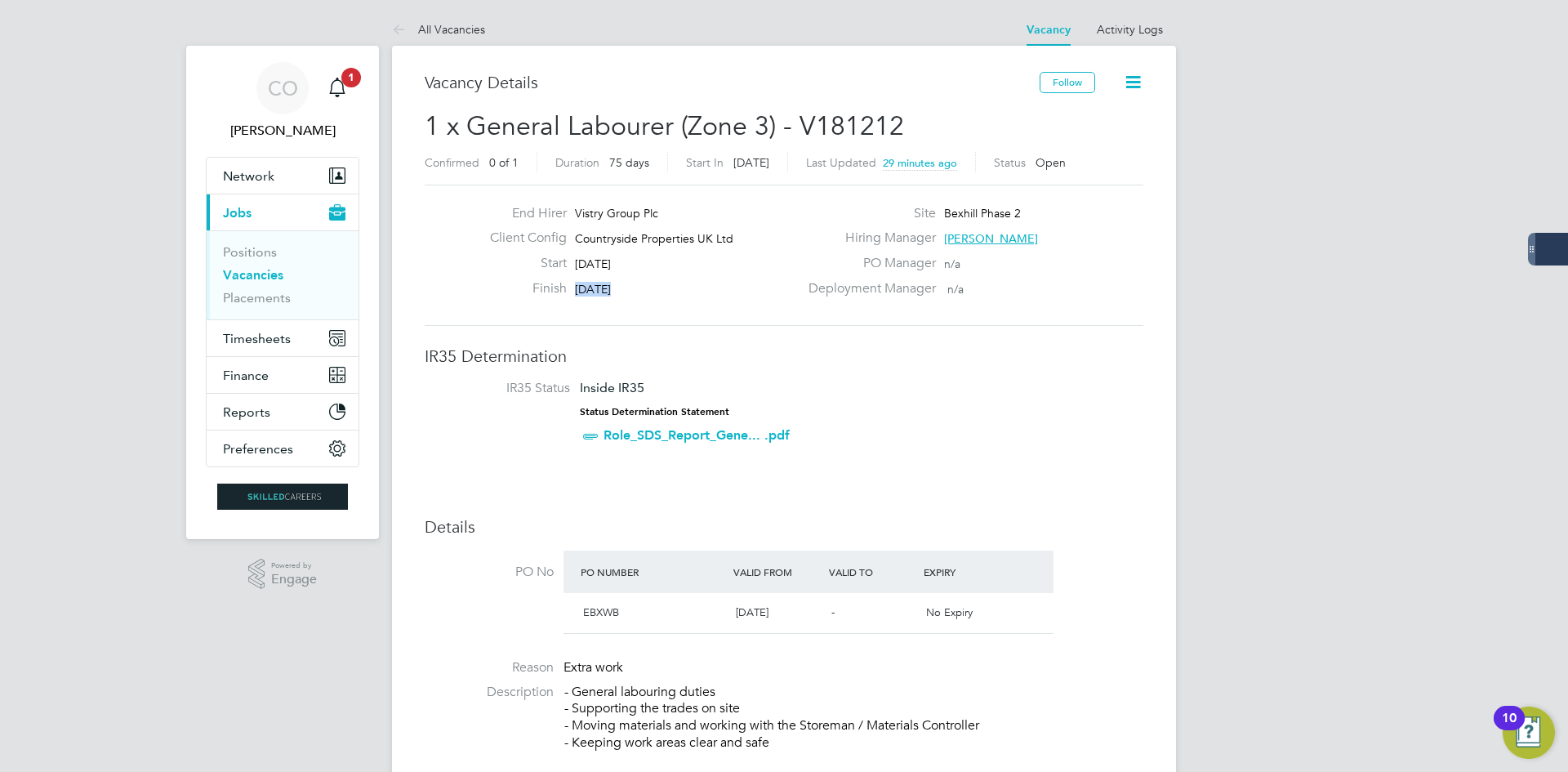
click at [590, 288] on span "05 Dec 2025" at bounding box center [593, 289] width 36 height 14
click at [582, 291] on span "05 Dec 2025" at bounding box center [593, 289] width 36 height 14
click at [403, 32] on icon at bounding box center [402, 31] width 21 height 21
